Goal: Information Seeking & Learning: Check status

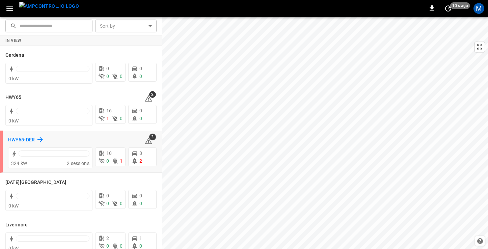
click at [18, 140] on h6 "HWY65-DER" at bounding box center [21, 139] width 27 height 7
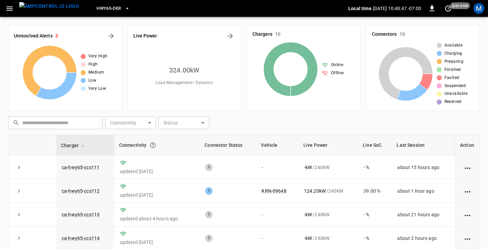
click at [10, 7] on icon "button" at bounding box center [9, 8] width 8 height 8
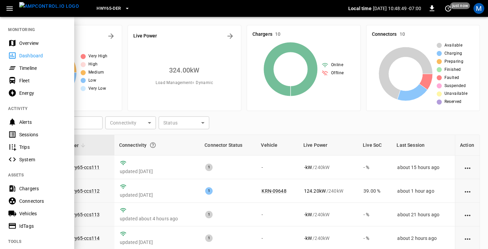
click at [36, 133] on div "Sessions" at bounding box center [42, 134] width 47 height 7
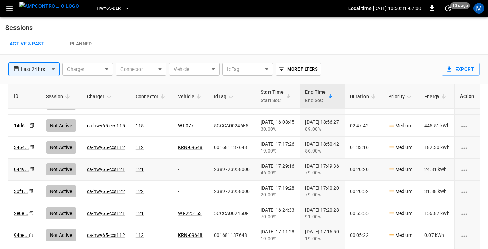
scroll to position [148, 0]
click at [109, 167] on link "ca-hwy65-ccs121" at bounding box center [106, 169] width 40 height 8
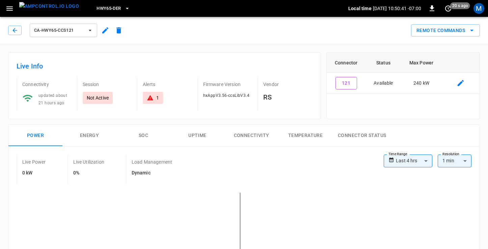
click at [154, 98] on div "1" at bounding box center [153, 97] width 12 height 7
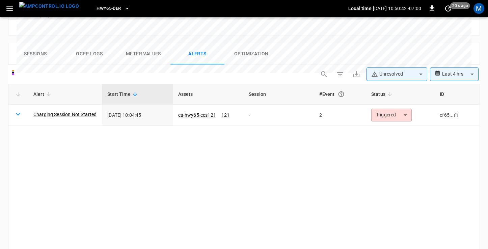
scroll to position [321, 0]
click at [20, 110] on icon at bounding box center [18, 114] width 8 height 8
drag, startPoint x: 83, startPoint y: 88, endPoint x: 35, endPoint y: 87, distance: 47.9
click at [34, 104] on td "Charging Session Not Started" at bounding box center [65, 114] width 74 height 21
copy link "Charging Session Not Started"
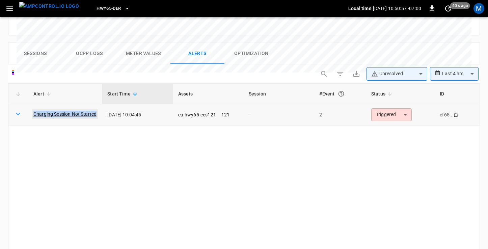
click at [54, 109] on link "Charging Session Not Started" at bounding box center [65, 113] width 66 height 9
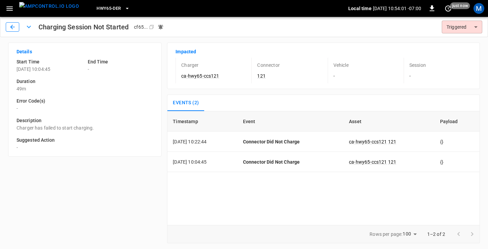
click at [8, 27] on button "button" at bounding box center [12, 26] width 13 height 9
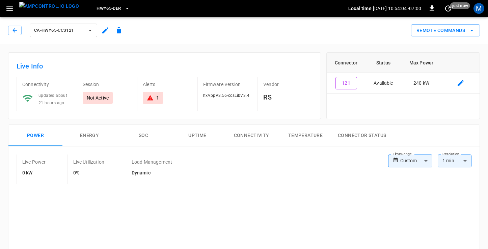
click at [154, 97] on div "1" at bounding box center [153, 97] width 12 height 7
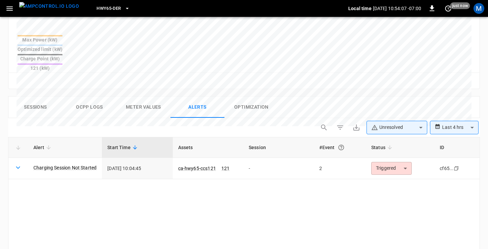
scroll to position [265, 0]
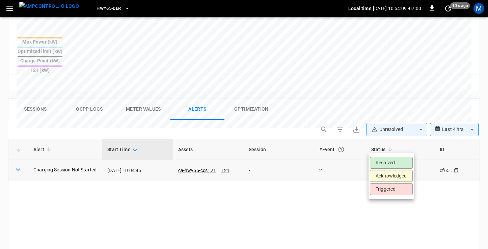
click at [400, 146] on body "**********" at bounding box center [244, 37] width 488 height 604
click at [400, 146] on div at bounding box center [244, 124] width 488 height 249
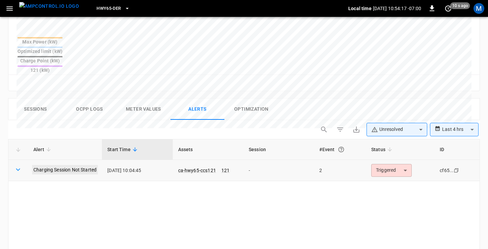
click at [74, 165] on link "Charging Session Not Started" at bounding box center [65, 169] width 66 height 9
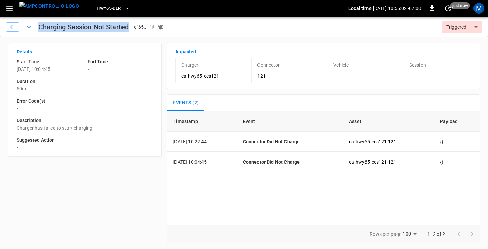
drag, startPoint x: 39, startPoint y: 27, endPoint x: 131, endPoint y: 25, distance: 91.8
click at [131, 25] on div "Charging Session Not Started cf65 ... Copy" at bounding box center [230, 27] width 411 height 14
copy h1 "Charging Session Not Started"
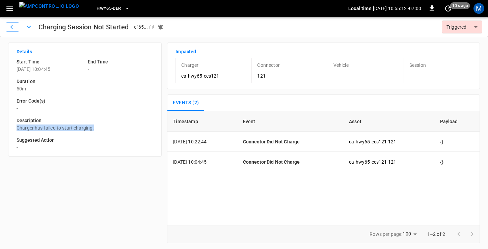
drag, startPoint x: 90, startPoint y: 128, endPoint x: 8, endPoint y: 130, distance: 81.3
click at [8, 130] on div "Details Start Time [DATE] 10:04:45 End Time - Duration 50m Error Code(s) - Desc…" at bounding box center [84, 99] width 153 height 114
copy p "Charger has failed to start charging."
click at [12, 26] on icon "button" at bounding box center [12, 27] width 7 height 7
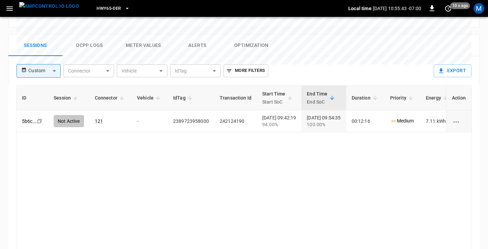
scroll to position [315, 0]
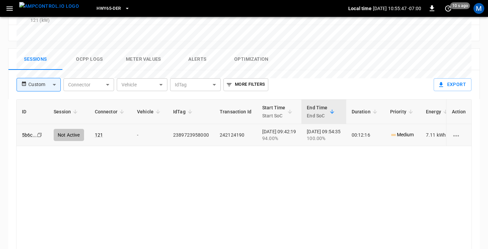
click at [39, 132] on icon "Copy" at bounding box center [39, 134] width 5 height 5
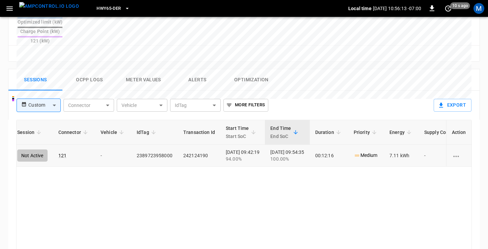
scroll to position [0, 39]
